Goal: Task Accomplishment & Management: Use online tool/utility

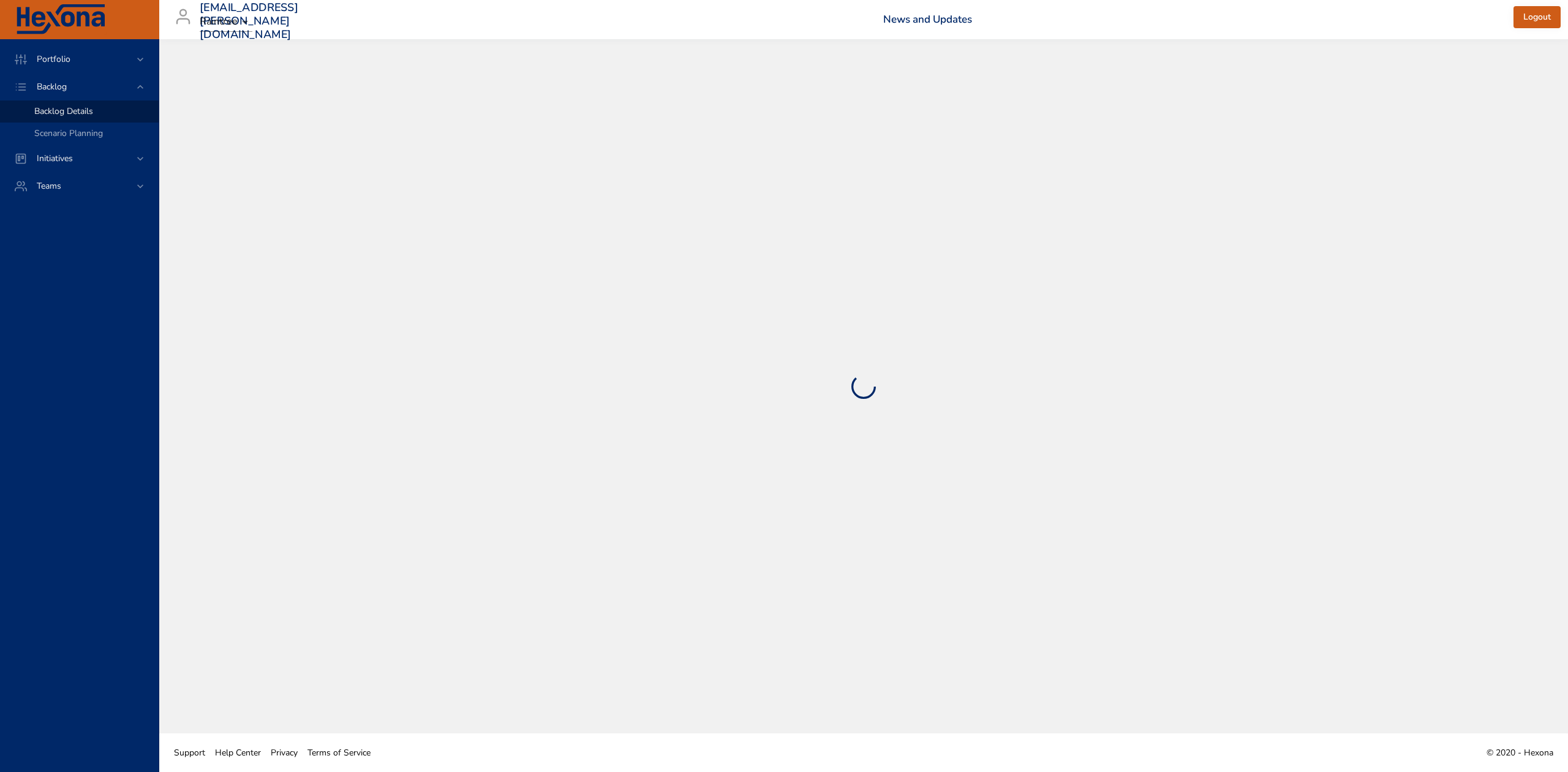
click at [782, 445] on div at bounding box center [863, 386] width 1360 height 645
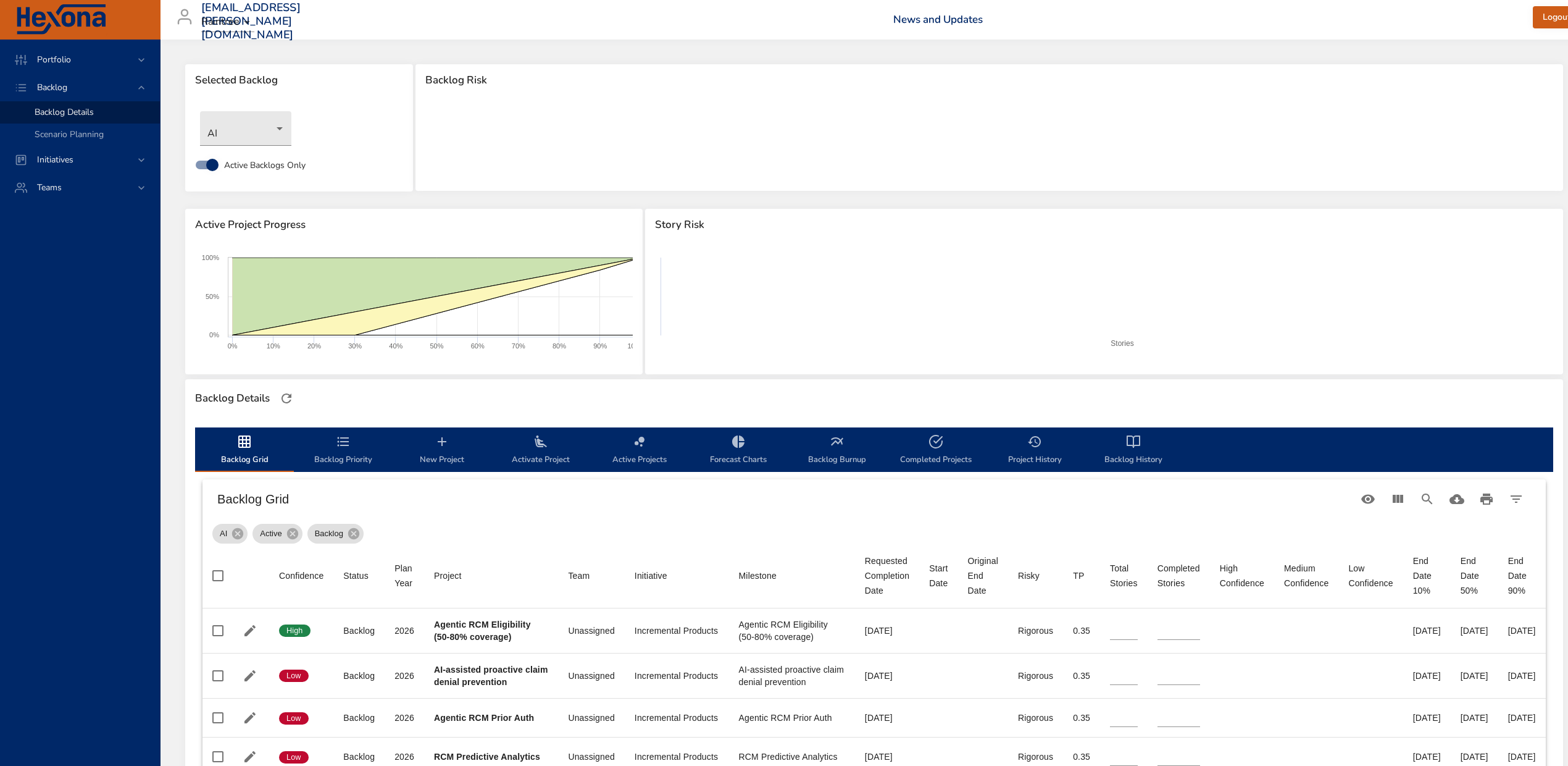
click at [117, 473] on div "Portfolio Backlog Backlog Details Scenario Planning Initiatives Teams" at bounding box center [80, 403] width 161 height 727
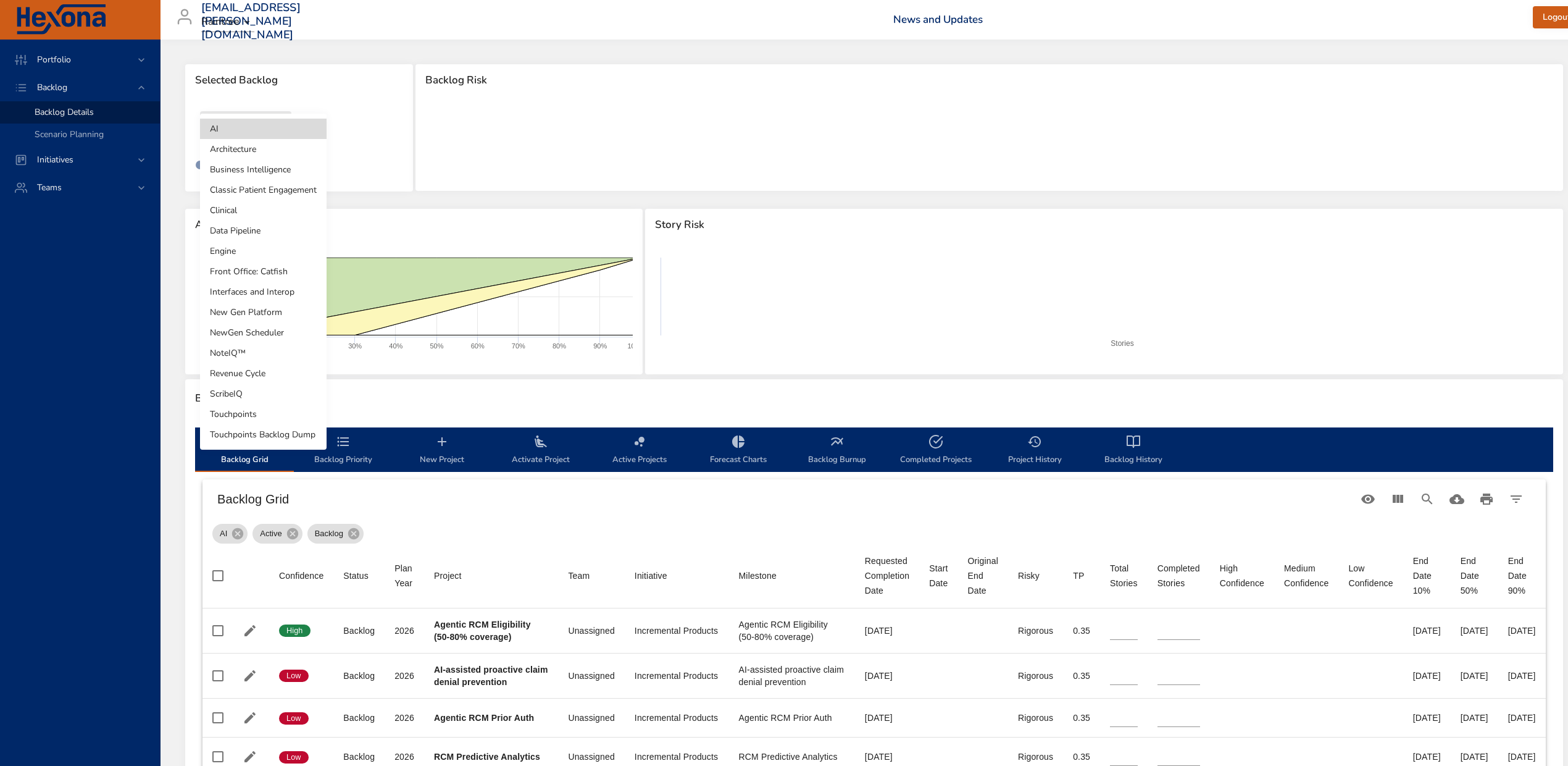
click at [249, 126] on body "Portfolio Backlog Backlog Details Scenario Planning Initiatives Teams [EMAIL_AD…" at bounding box center [784, 383] width 1568 height 766
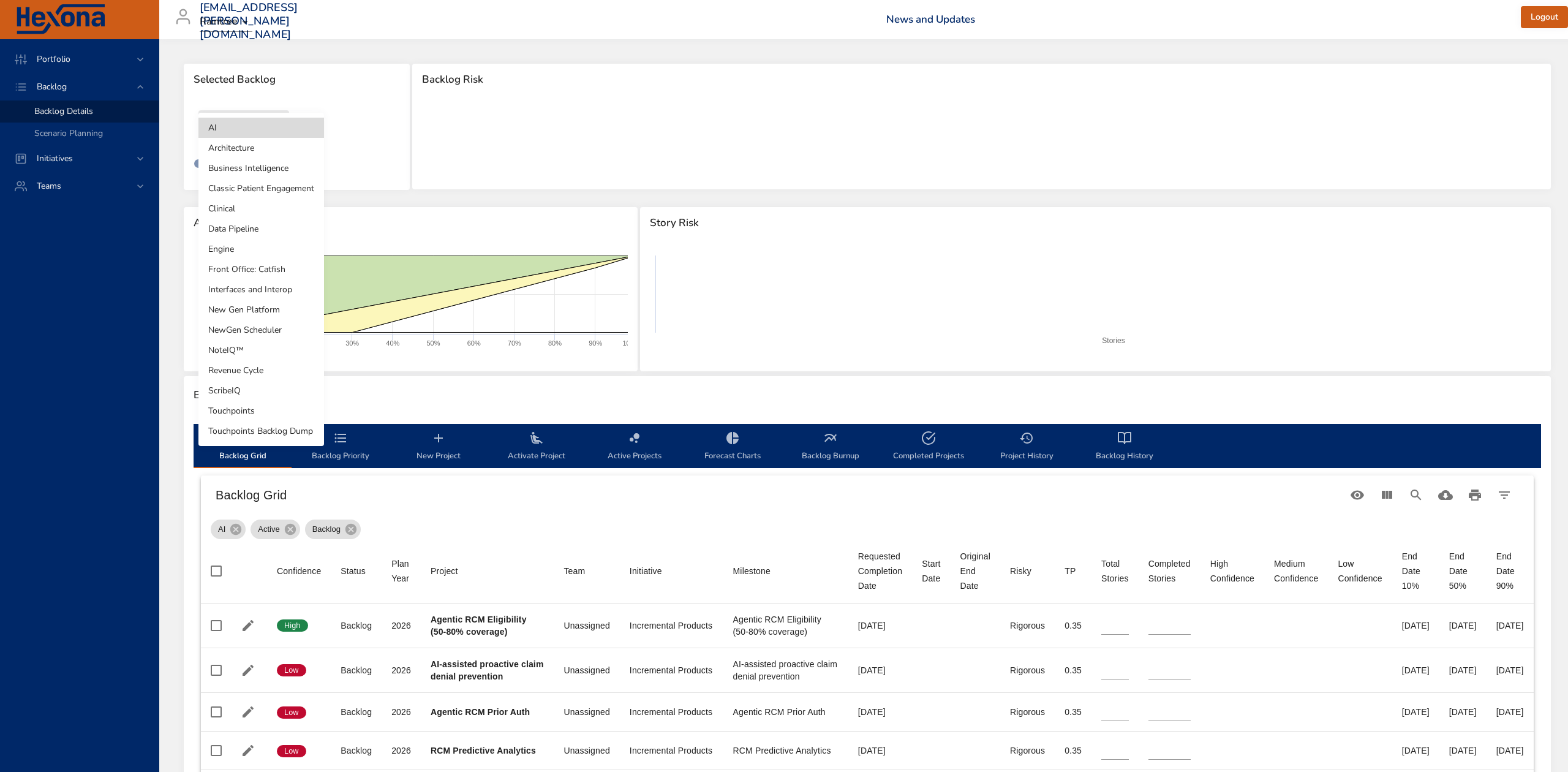
click at [239, 355] on li "NoteIQ™" at bounding box center [261, 350] width 125 height 20
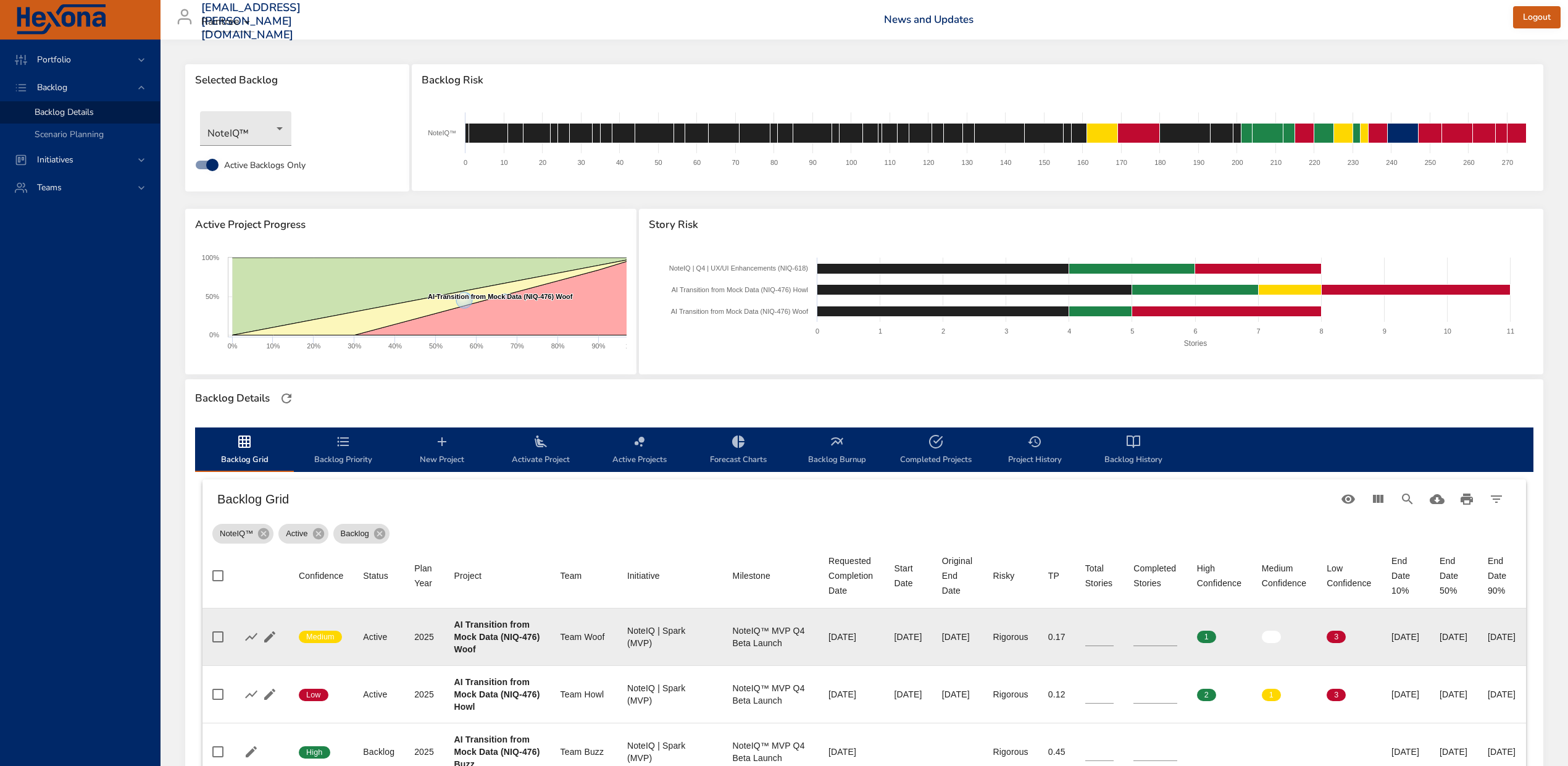
click at [460, 651] on b "AI Transition from Mock Data (NIQ-476) Woof" at bounding box center [498, 637] width 86 height 35
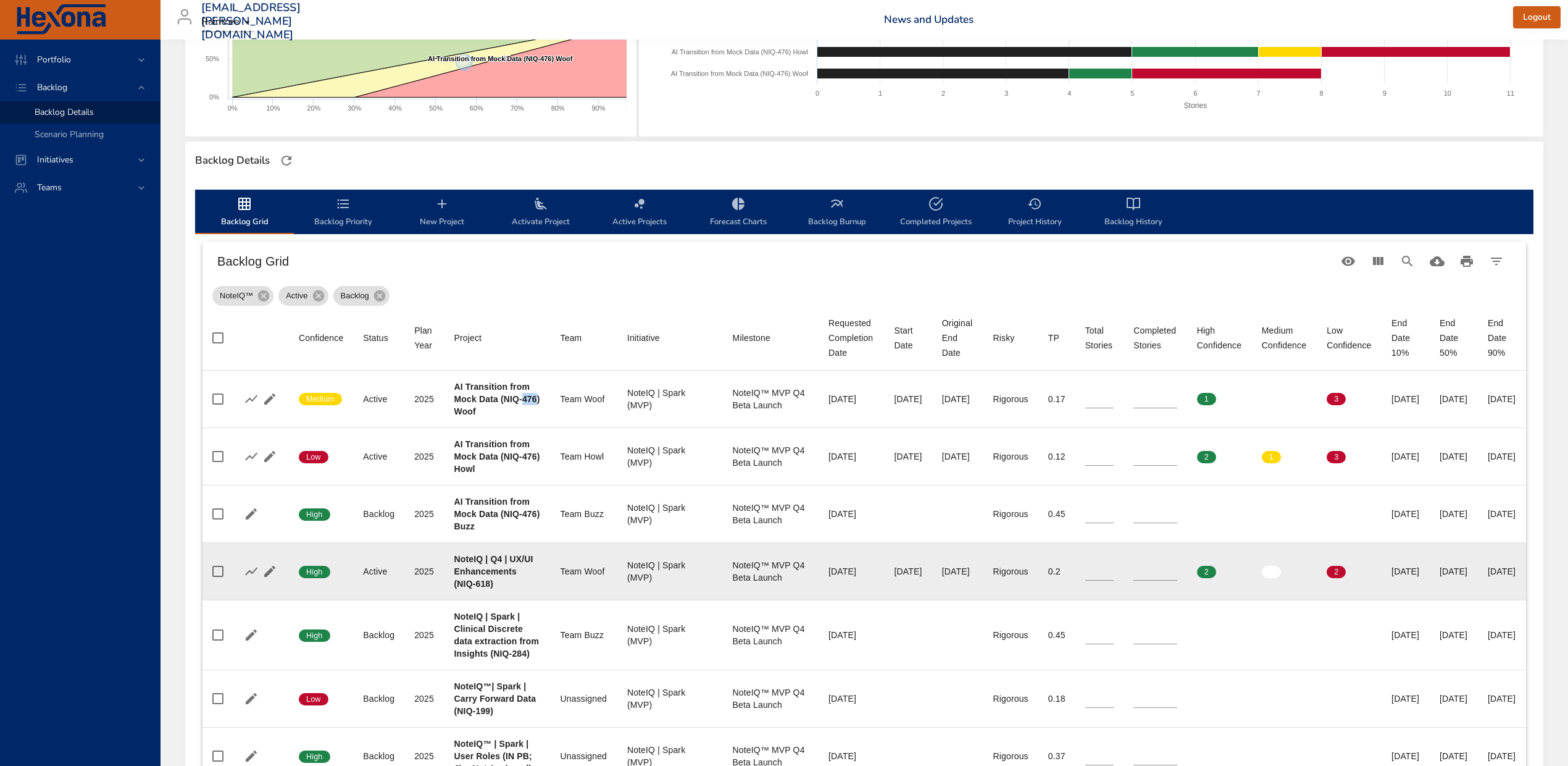
scroll to position [247, 0]
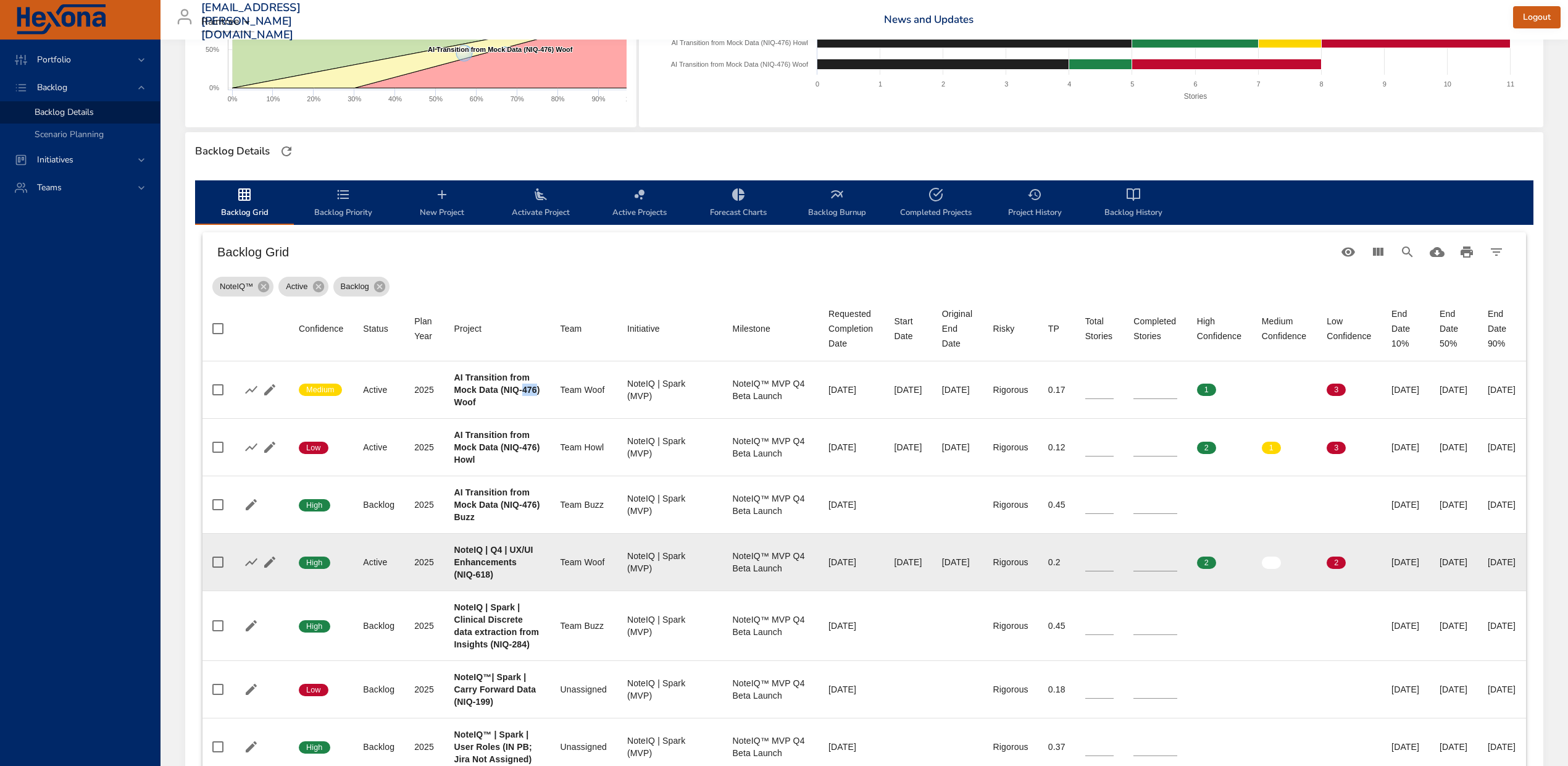
copy b "476"
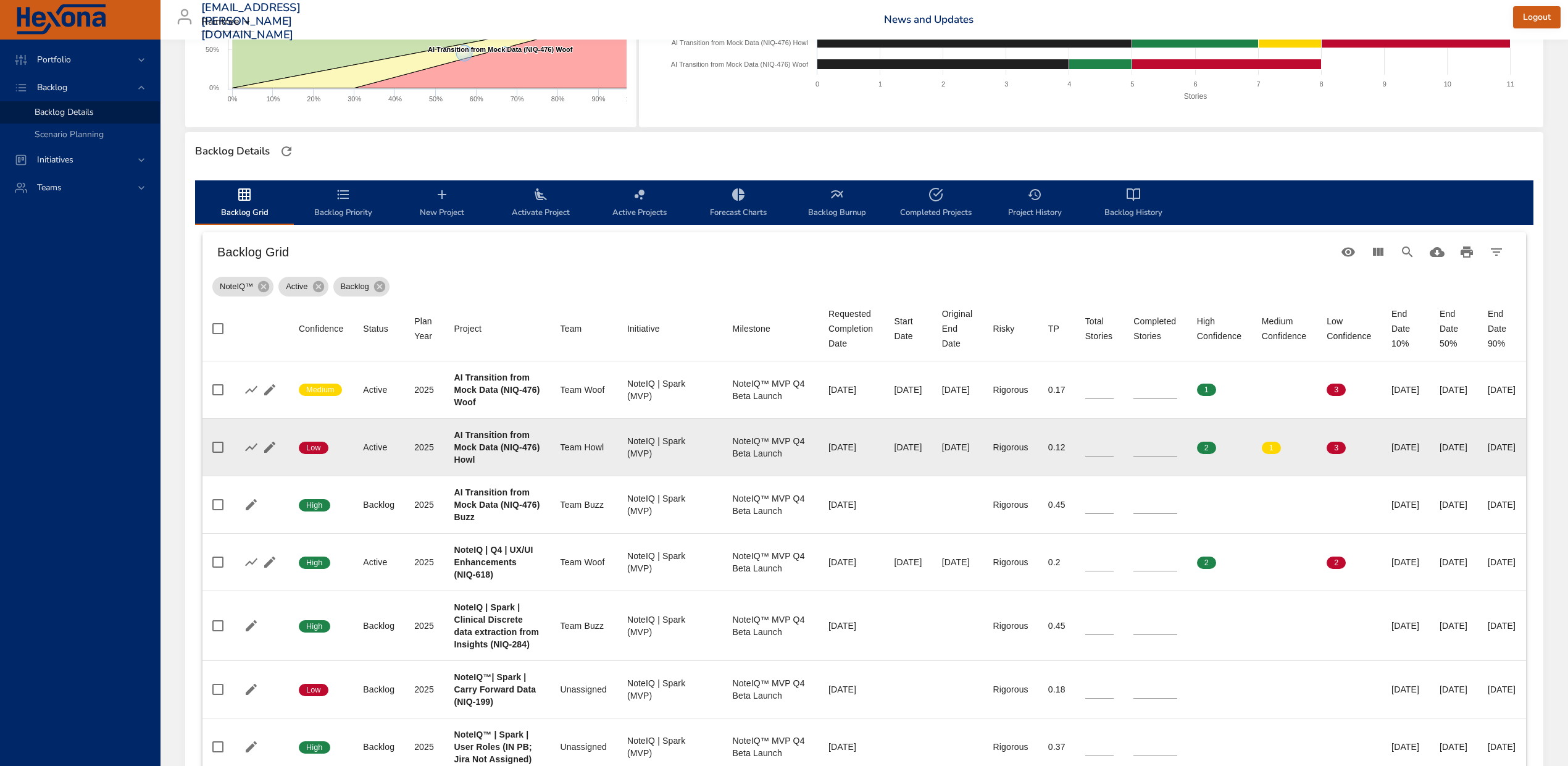
click at [592, 443] on div "Team Howl" at bounding box center [584, 447] width 47 height 12
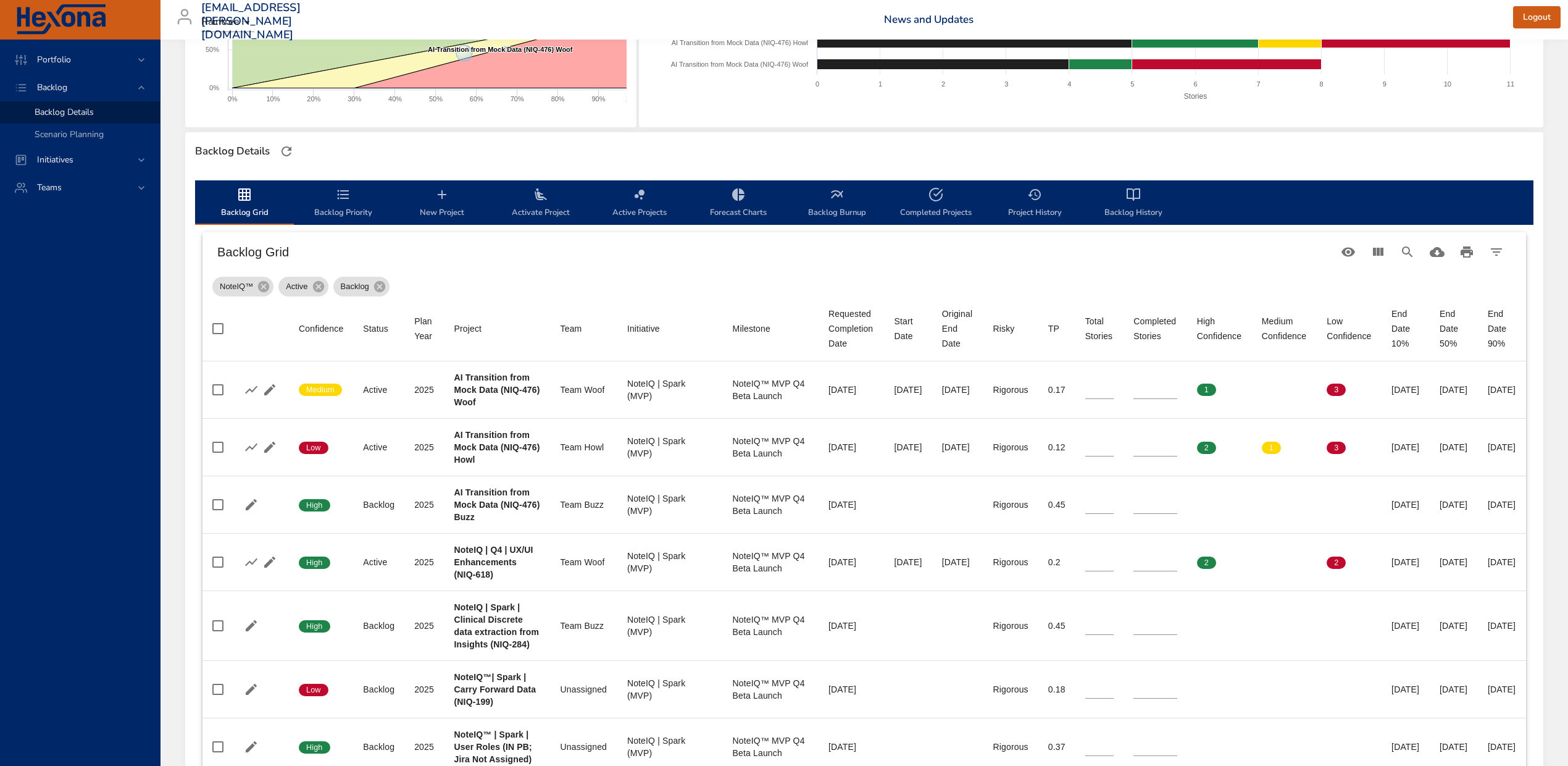
click at [549, 208] on span "Activate Project" at bounding box center [540, 203] width 84 height 33
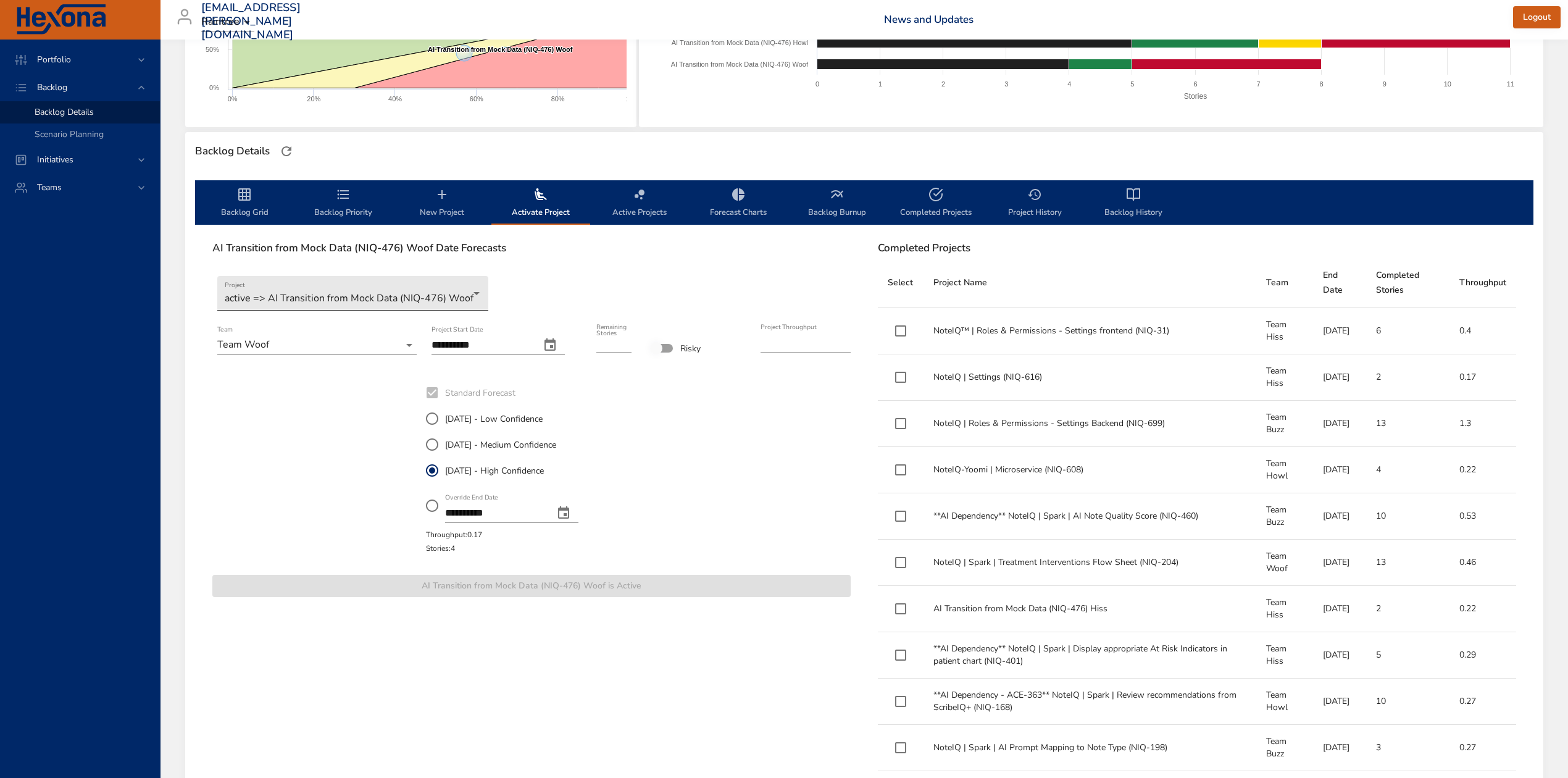
click at [449, 305] on body "Portfolio Backlog Backlog Details Scenario Planning Initiatives Teams diego.per…" at bounding box center [784, 142] width 1568 height 778
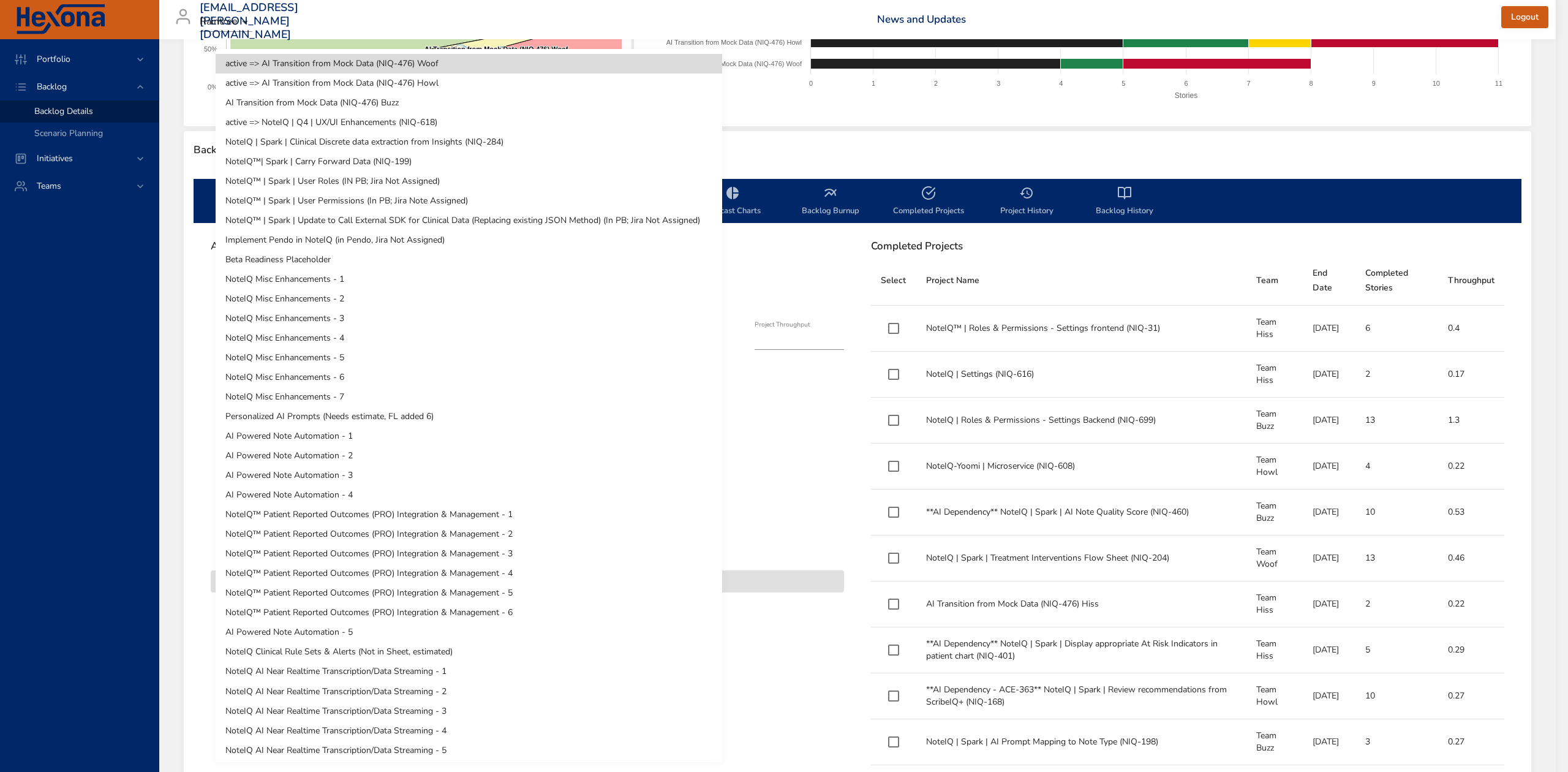
click at [398, 104] on li "AI Transition from Mock Data (NIQ-476) Buzz" at bounding box center [469, 103] width 507 height 20
type input "*"
type input "***"
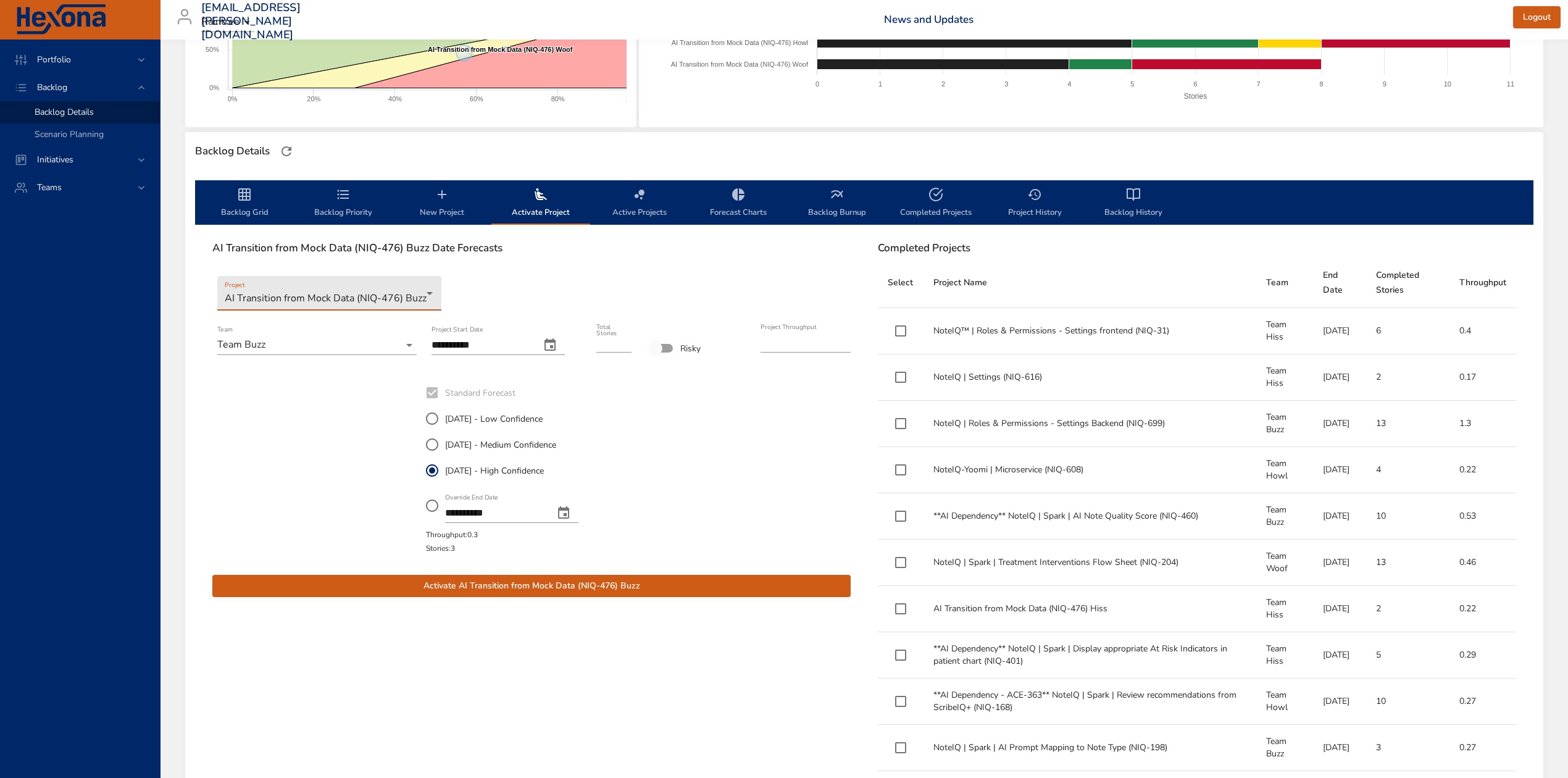
click at [555, 339] on icon "change date" at bounding box center [549, 345] width 15 height 15
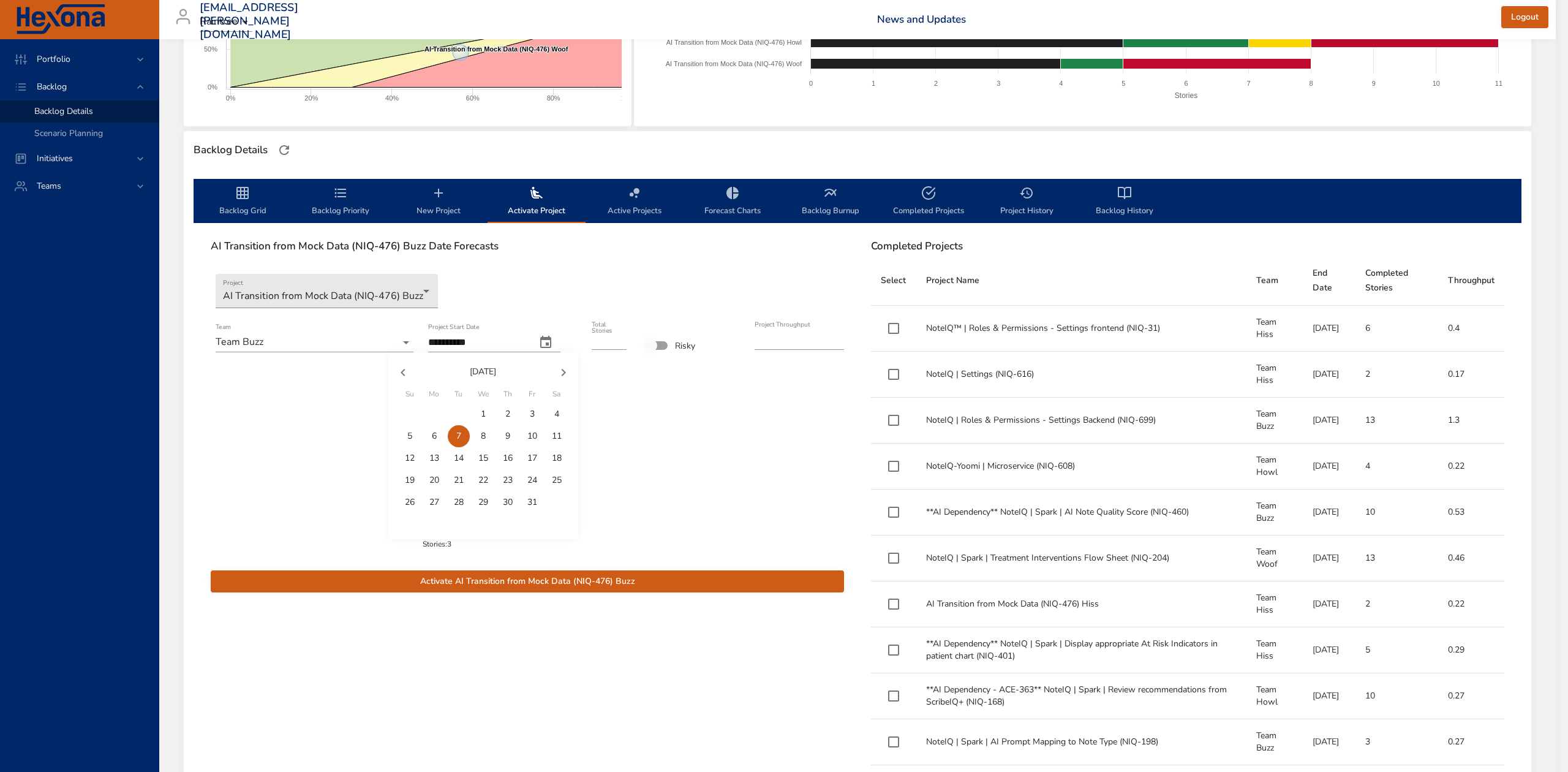
click at [436, 432] on p "6" at bounding box center [434, 436] width 5 height 12
type input "**********"
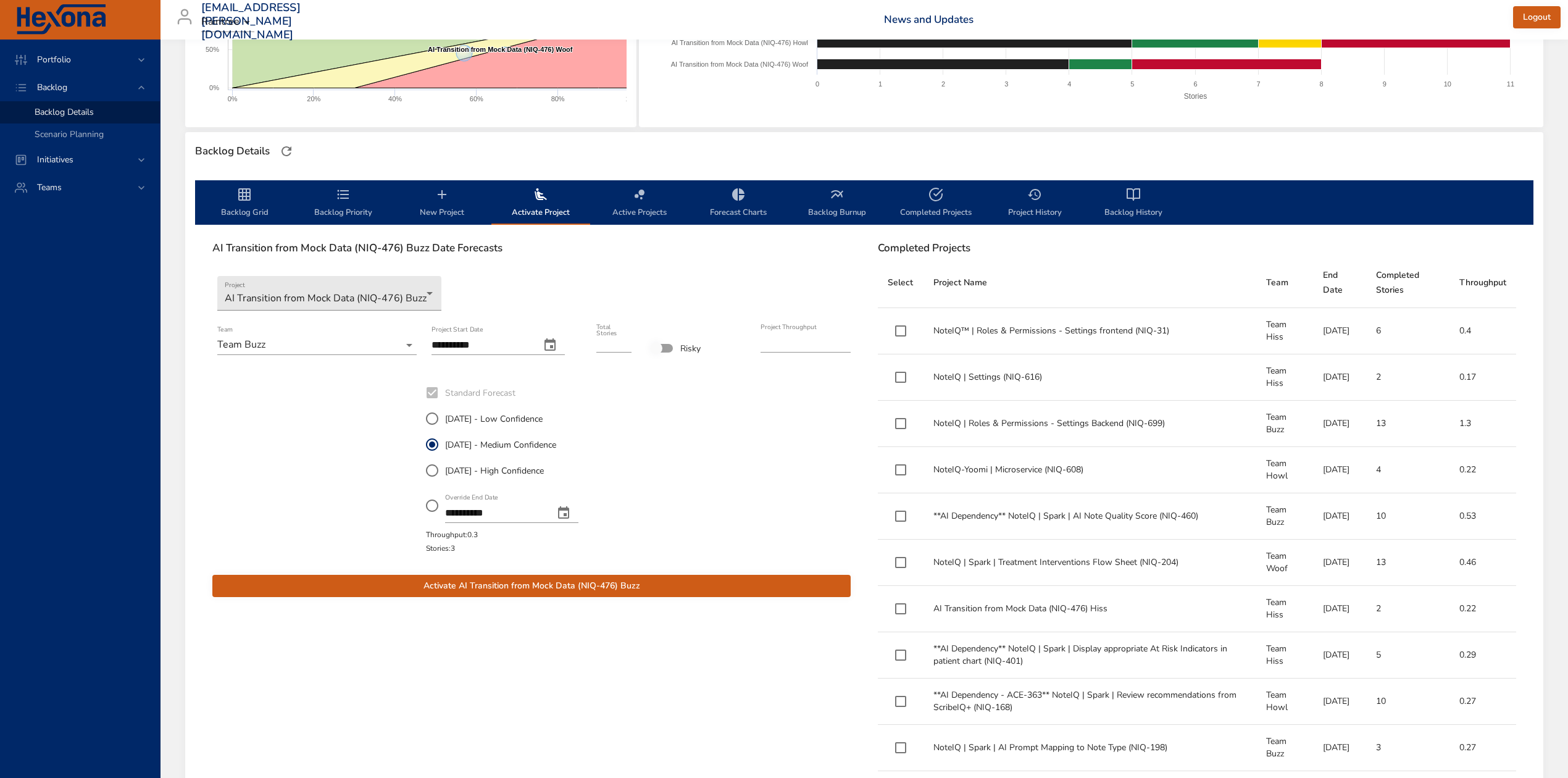
click at [622, 576] on button "Activate AI Transition from Mock Data (NIQ-476) Buzz" at bounding box center [532, 586] width 639 height 23
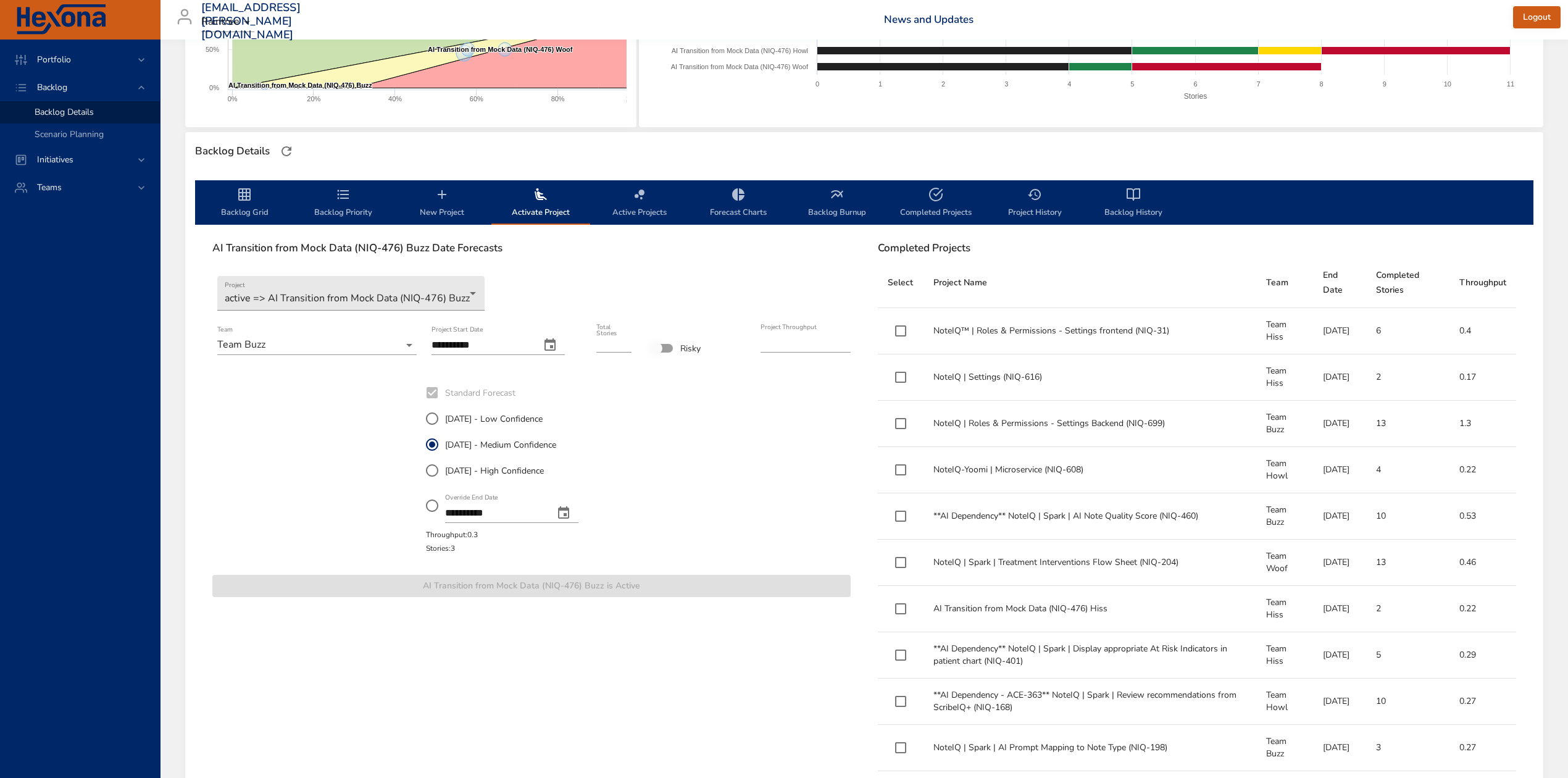
click at [240, 205] on span "Backlog Grid" at bounding box center [244, 203] width 84 height 33
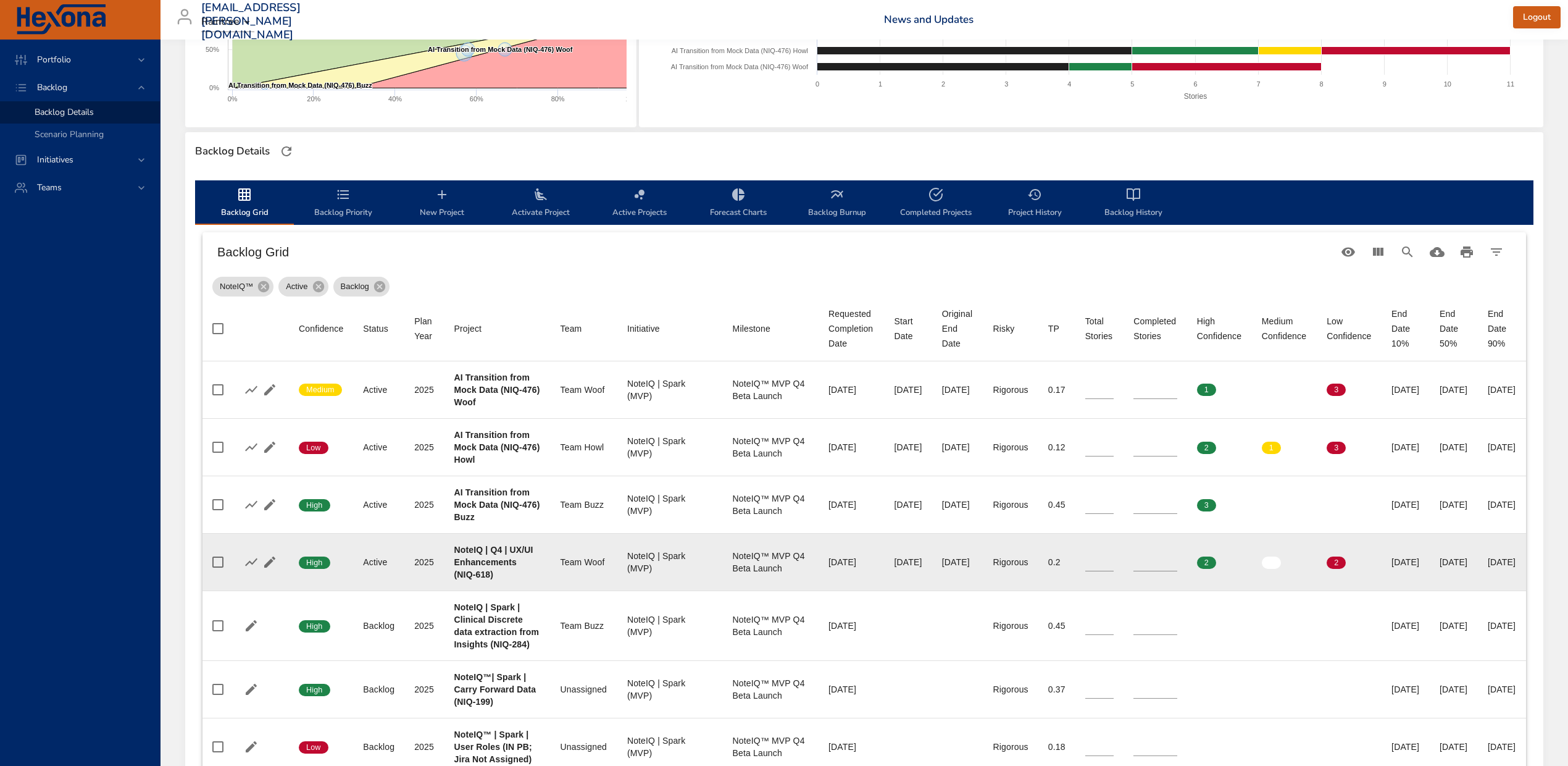
click at [484, 580] on b "NoteIQ | Q4 | UX/UI Enhancements (NIQ-618)" at bounding box center [494, 562] width 79 height 35
copy b "618"
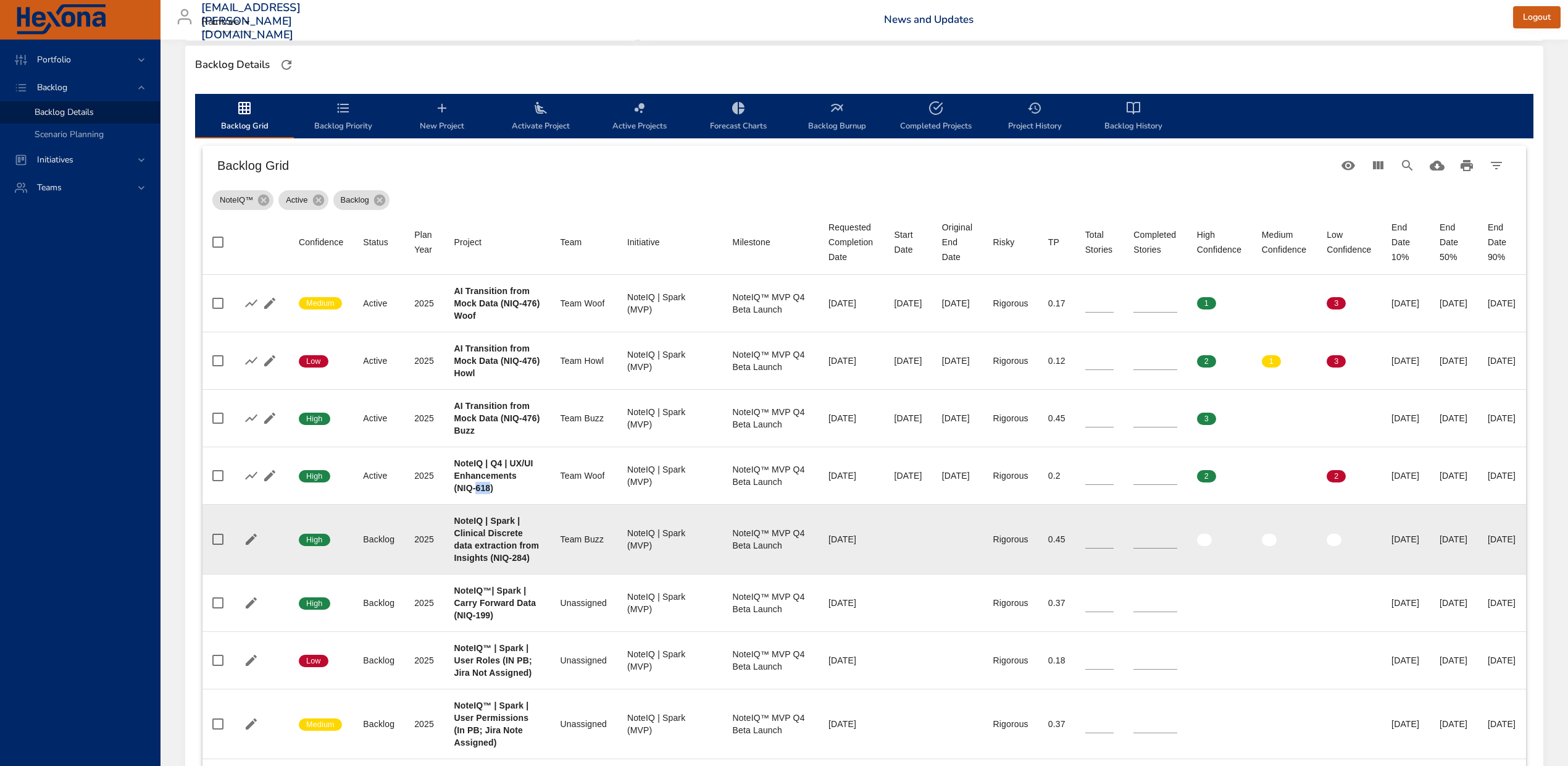
scroll to position [411, 0]
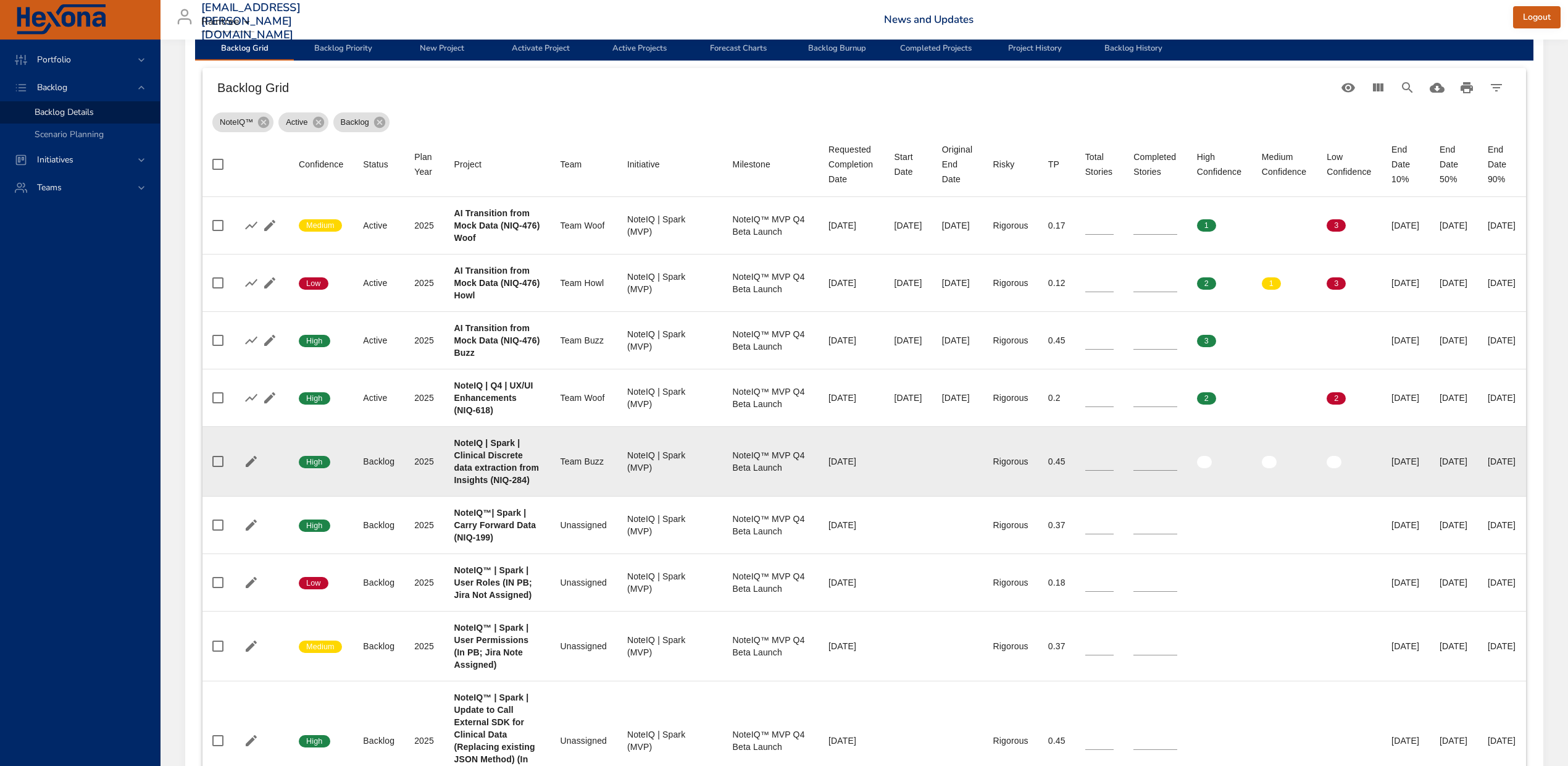
click at [480, 485] on b "NoteIQ | Spark | Clinical Discrete data extraction from Insights (NIQ-284)" at bounding box center [497, 461] width 85 height 47
copy b "284"
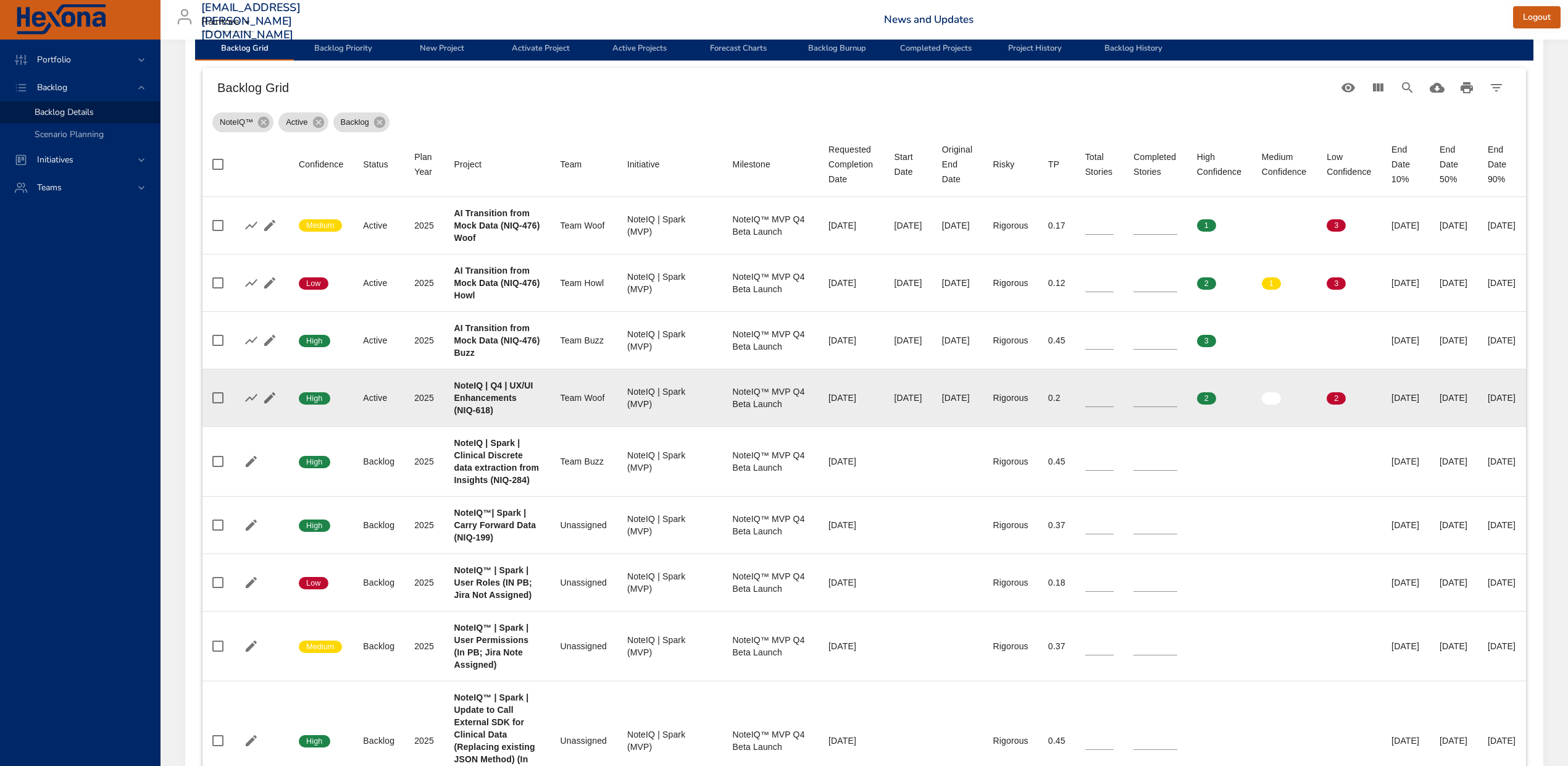
click at [623, 373] on td "Initiative NoteIQ | Spark (MVP)" at bounding box center [669, 397] width 105 height 58
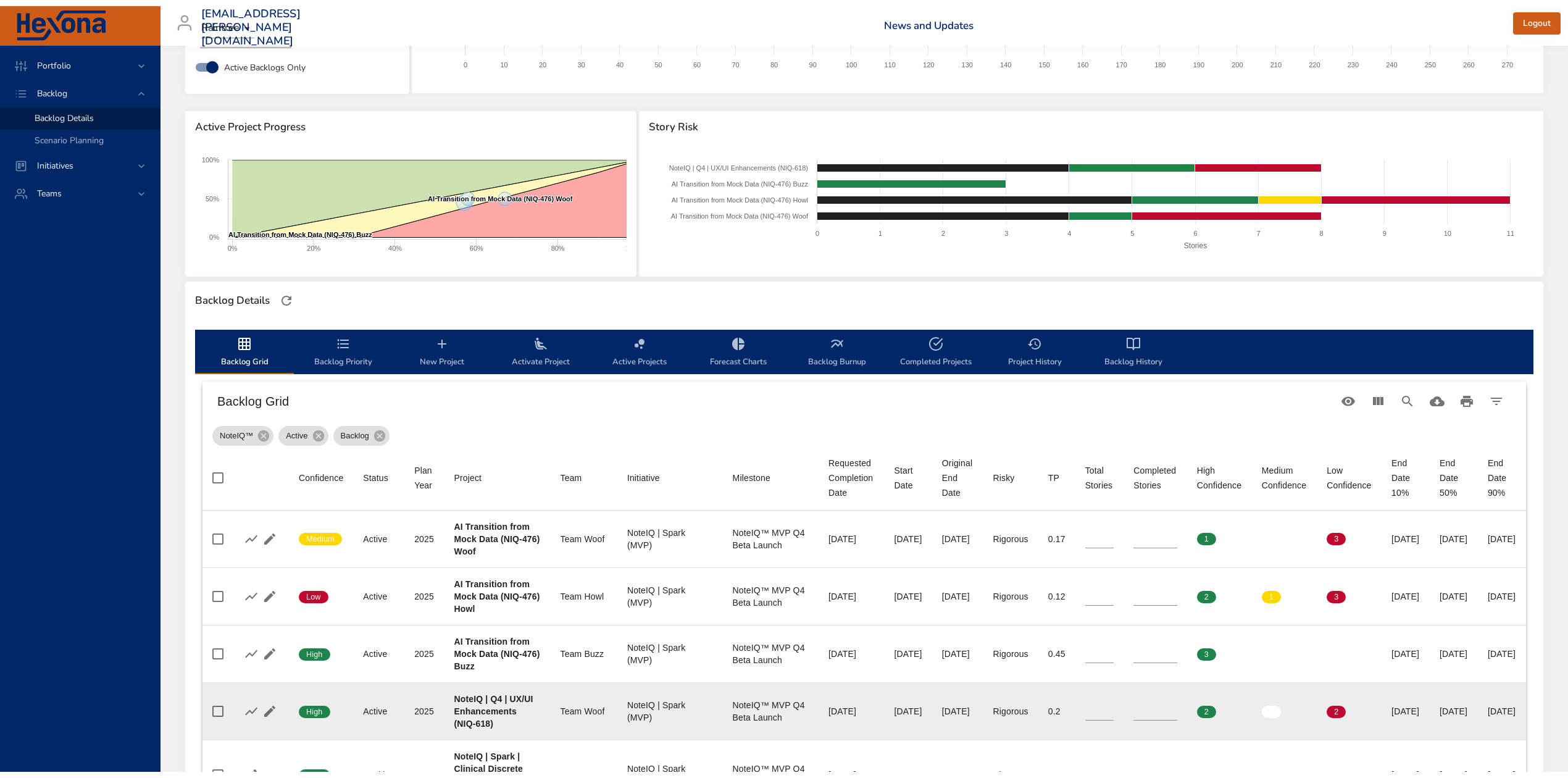
scroll to position [0, 0]
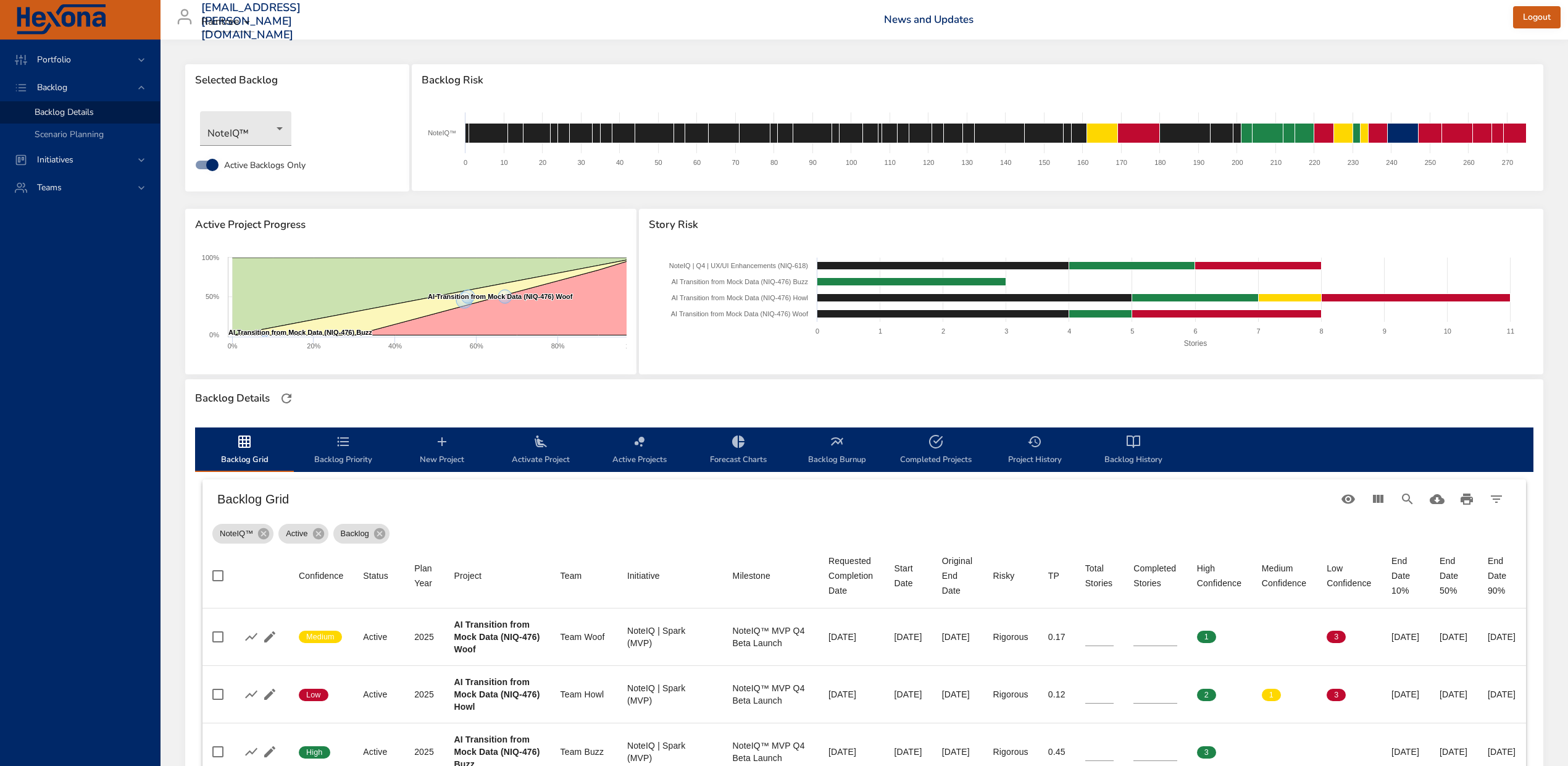
click at [842, 458] on span "Backlog Burnup" at bounding box center [836, 450] width 84 height 33
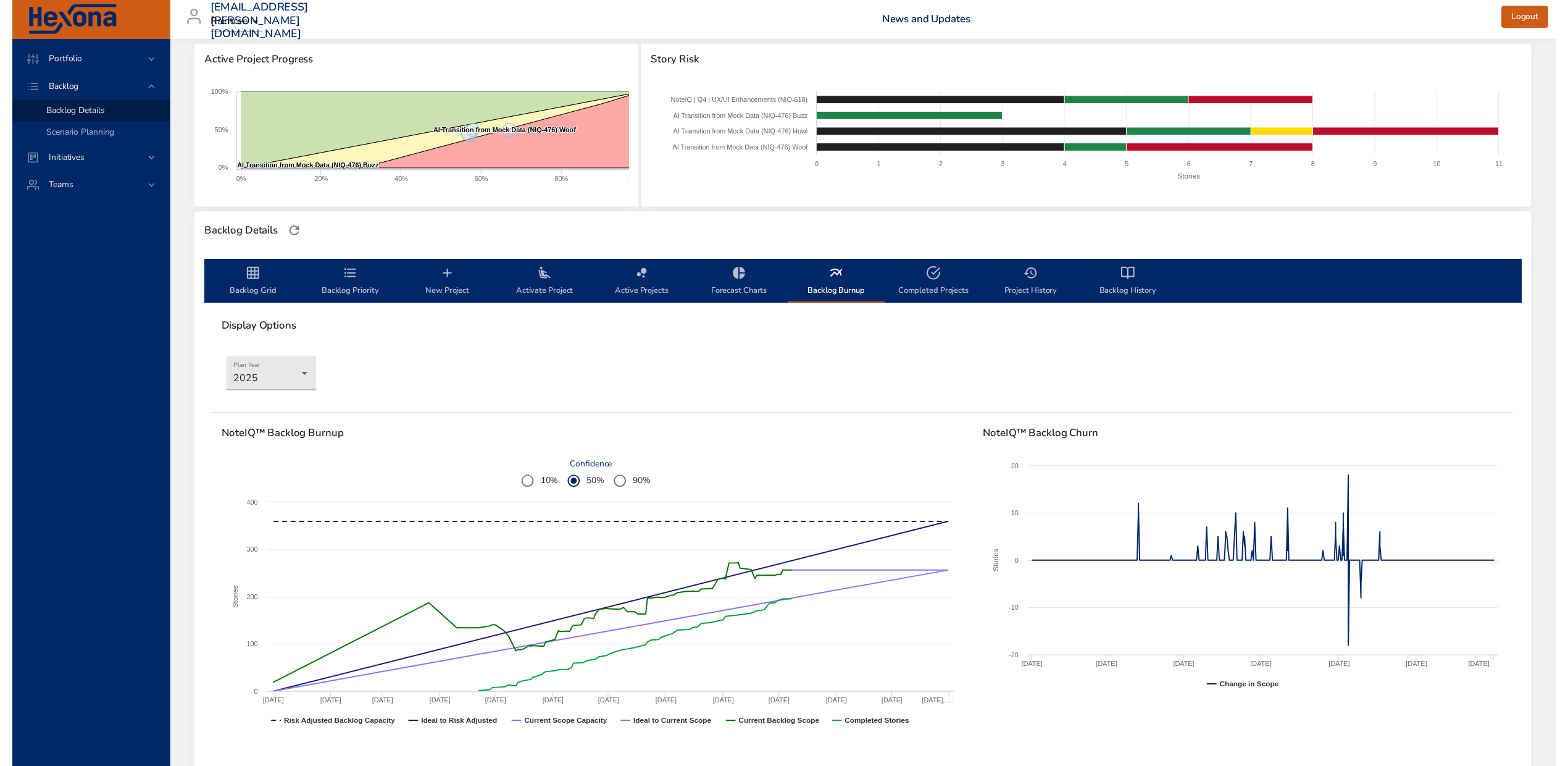
scroll to position [247, 0]
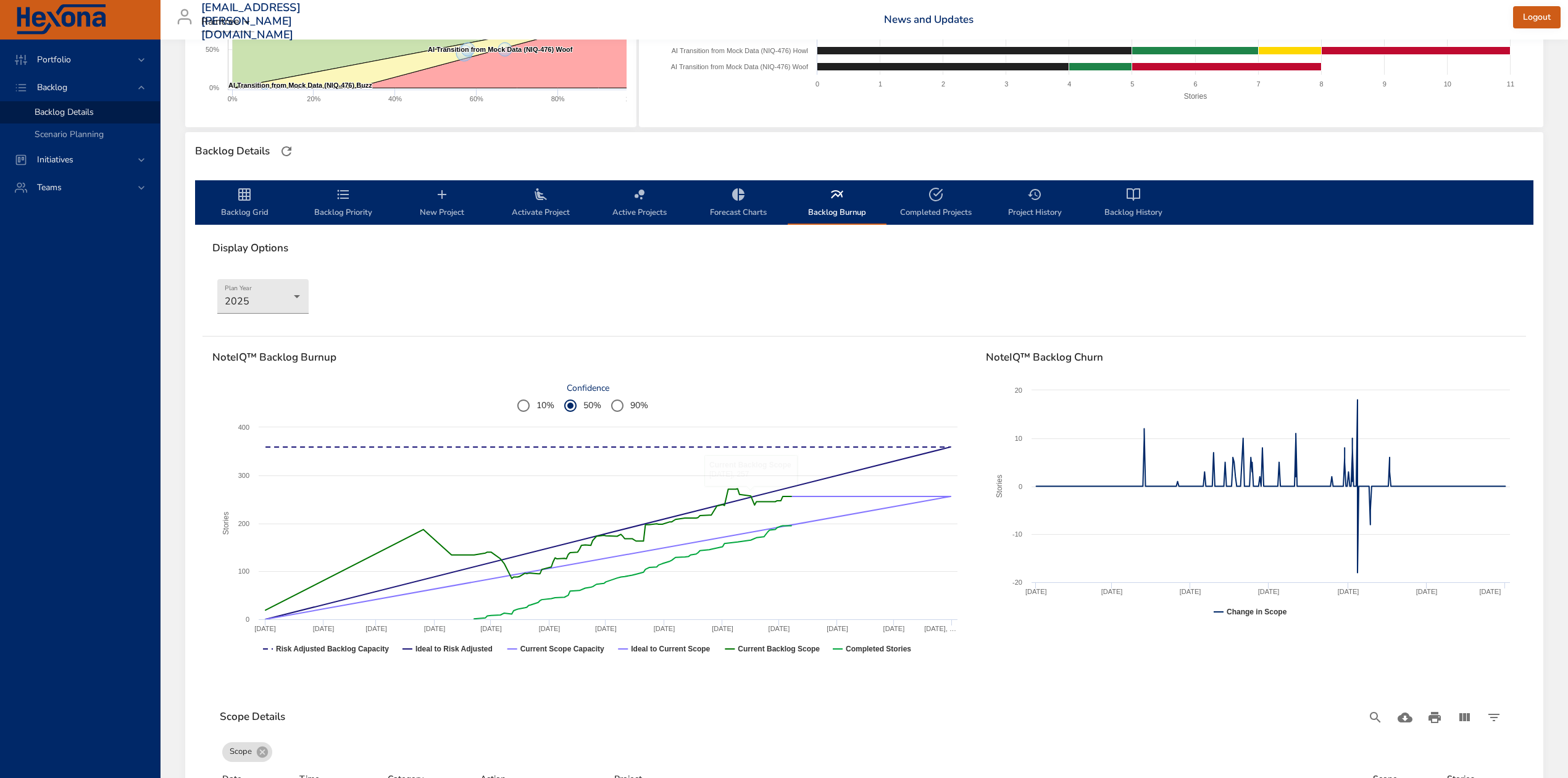
click at [255, 196] on span "Backlog Grid" at bounding box center [244, 203] width 84 height 33
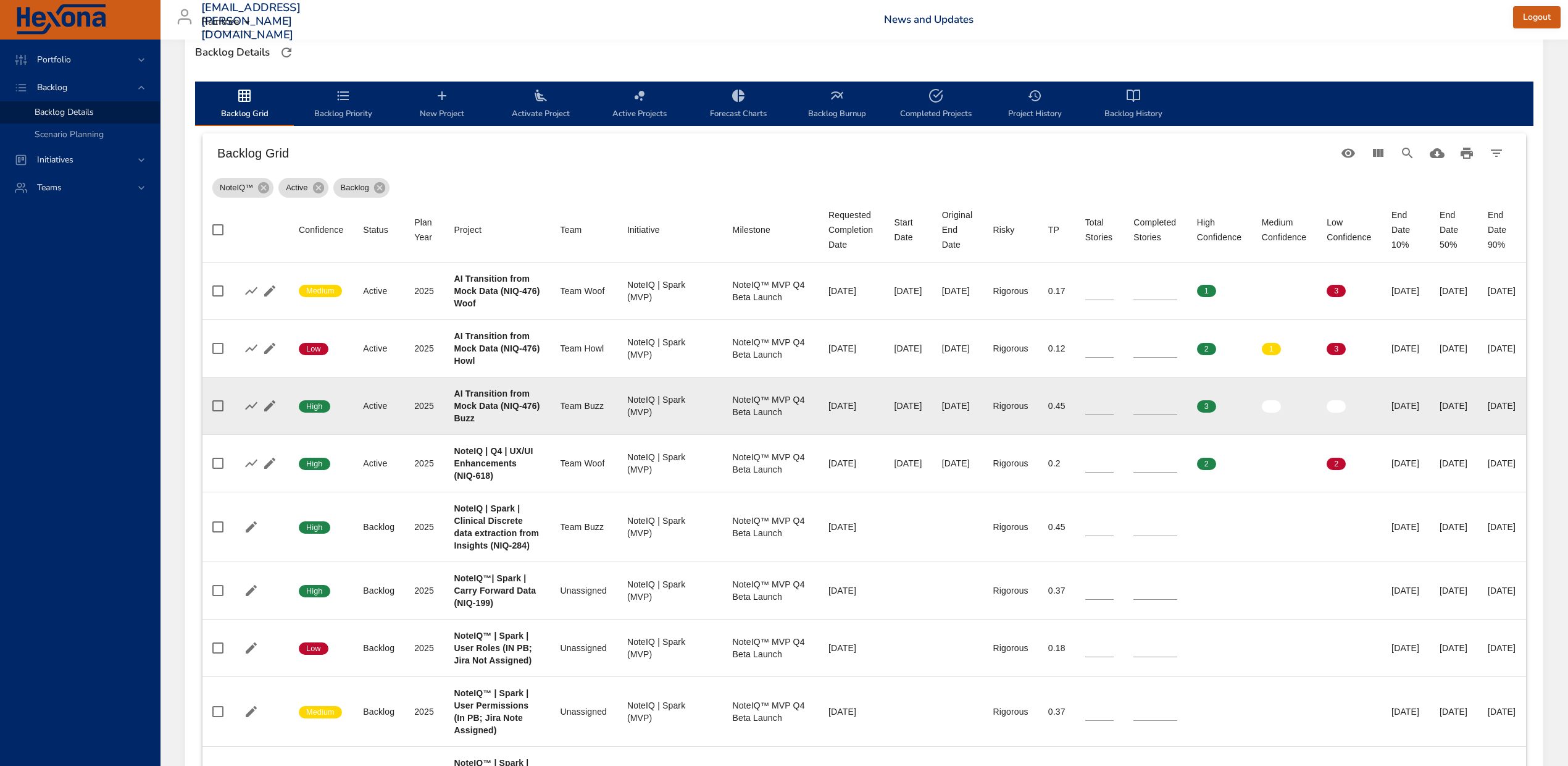
scroll to position [494, 0]
